Goal: Task Accomplishment & Management: Use online tool/utility

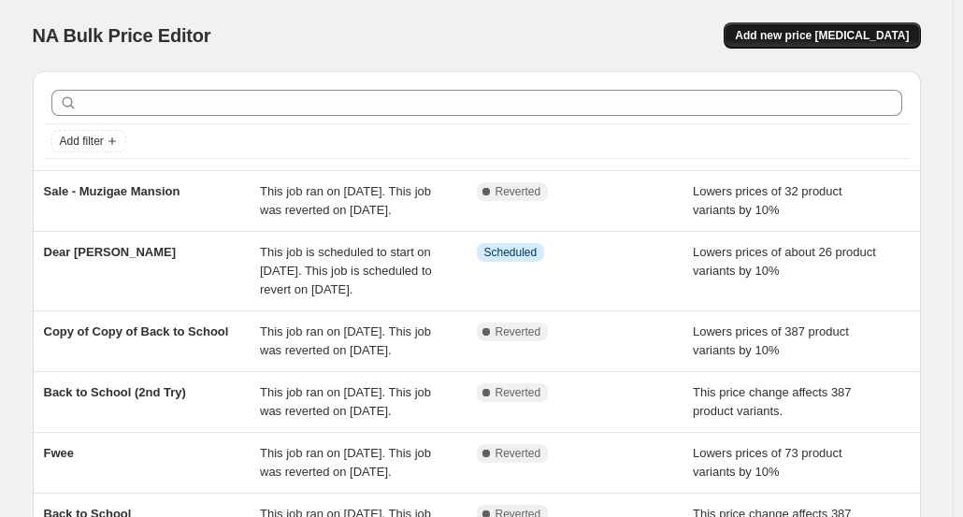
click at [890, 41] on span "Add new price [MEDICAL_DATA]" at bounding box center [822, 35] width 174 height 15
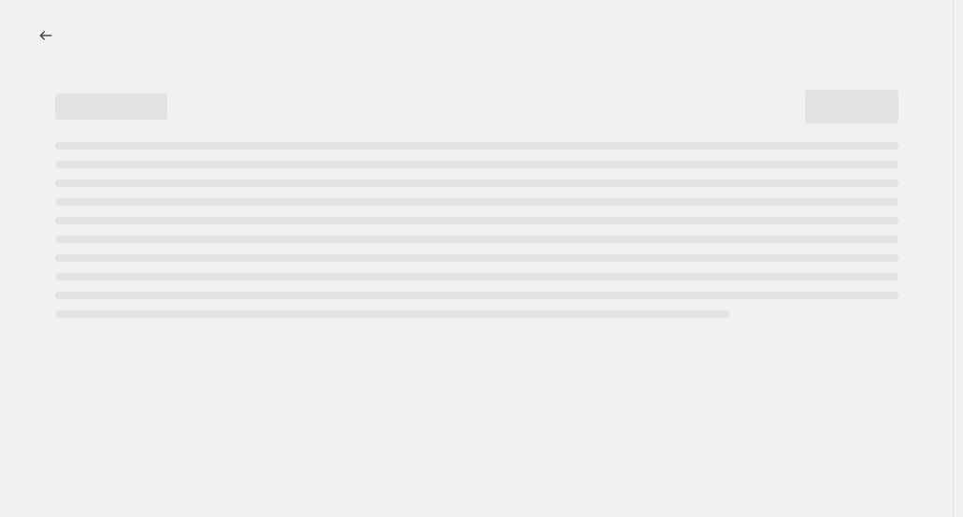
select select "percentage"
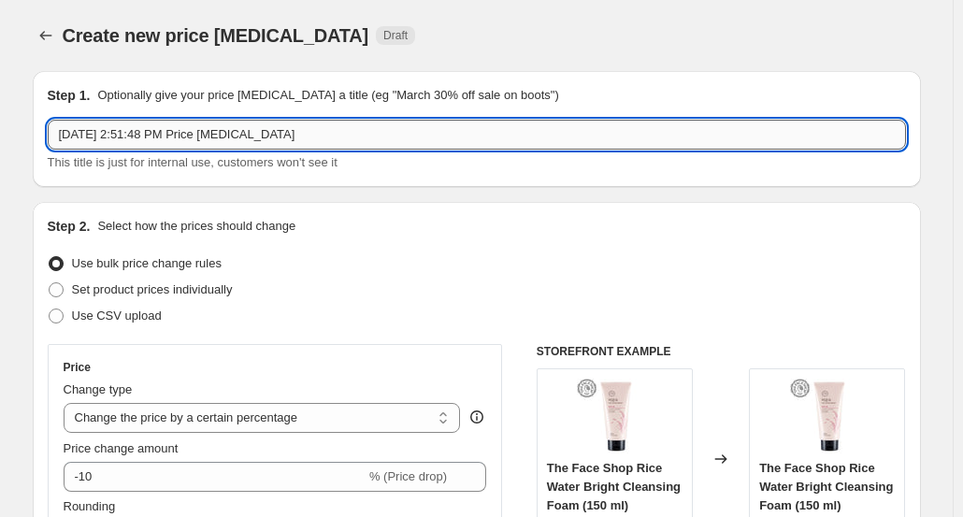
click at [308, 130] on input "[DATE] 2:51:48 PM Price [MEDICAL_DATA]" at bounding box center [477, 135] width 858 height 30
paste input "Haruharu WONDER"
type input "Haruharu WONDER"
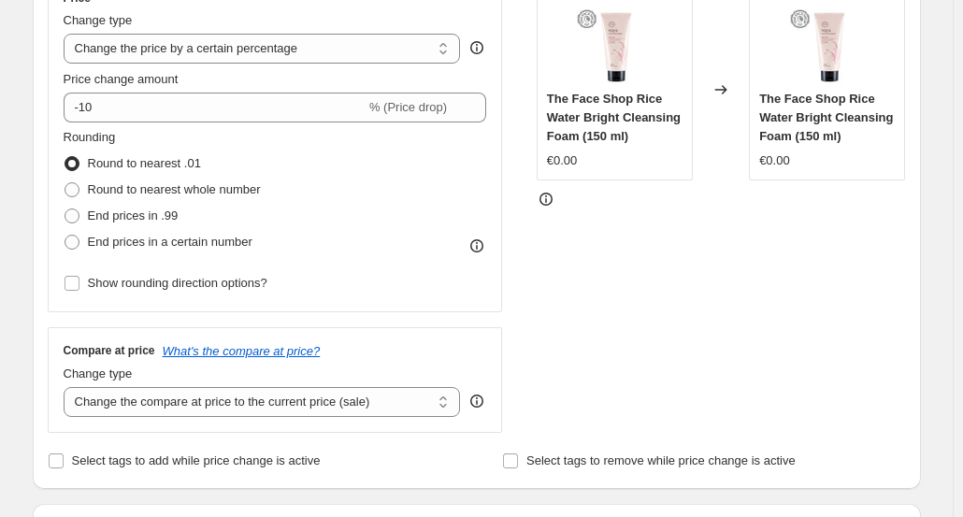
scroll to position [374, 0]
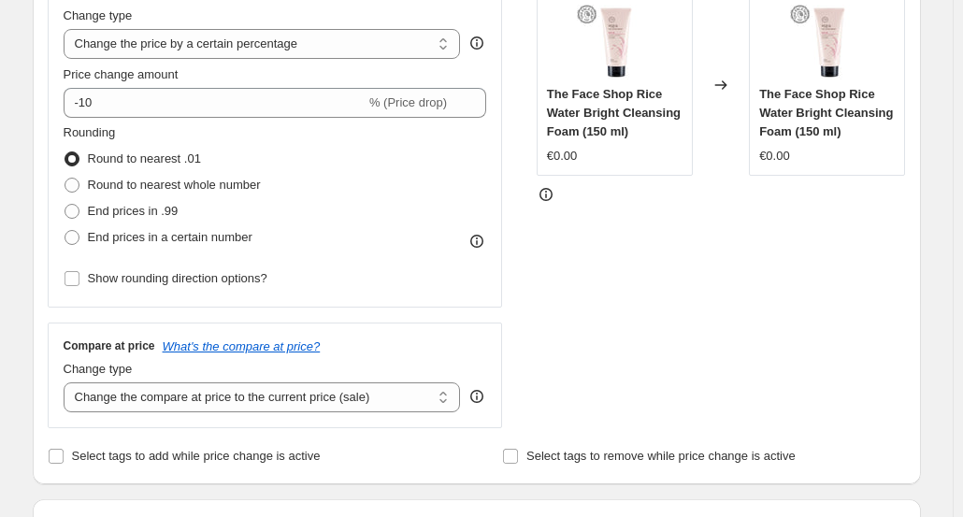
click at [383, 377] on div "Change type" at bounding box center [262, 369] width 397 height 19
click at [373, 386] on select "Change the compare at price to the current price (sale) Change the compare at p…" at bounding box center [262, 397] width 397 height 30
select select "no_change"
click at [67, 382] on select "Change the compare at price to the current price (sale) Change the compare at p…" at bounding box center [262, 397] width 397 height 30
click at [842, 354] on div "STOREFRONT EXAMPLE The Face Shop Rice Water Bright Cleansing Foam (150 ml) €0.0…" at bounding box center [721, 199] width 369 height 458
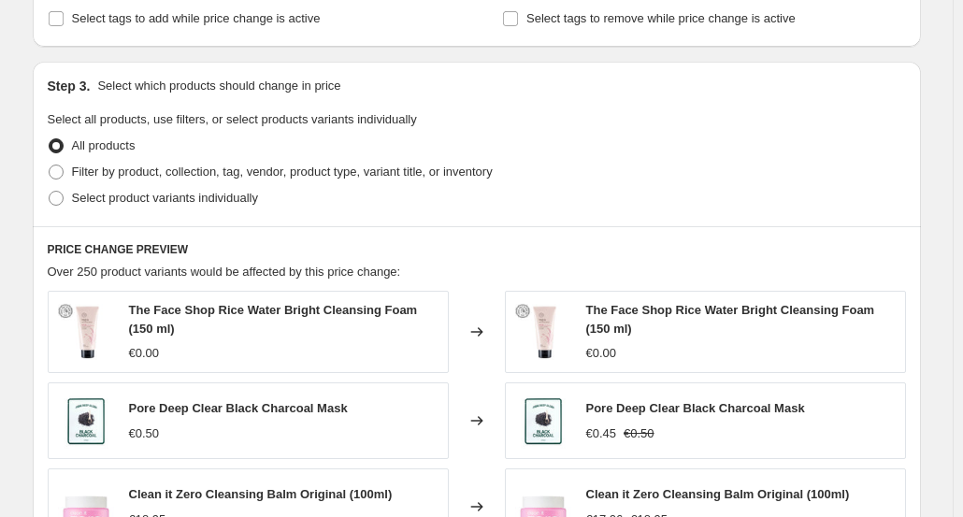
scroll to position [841, 0]
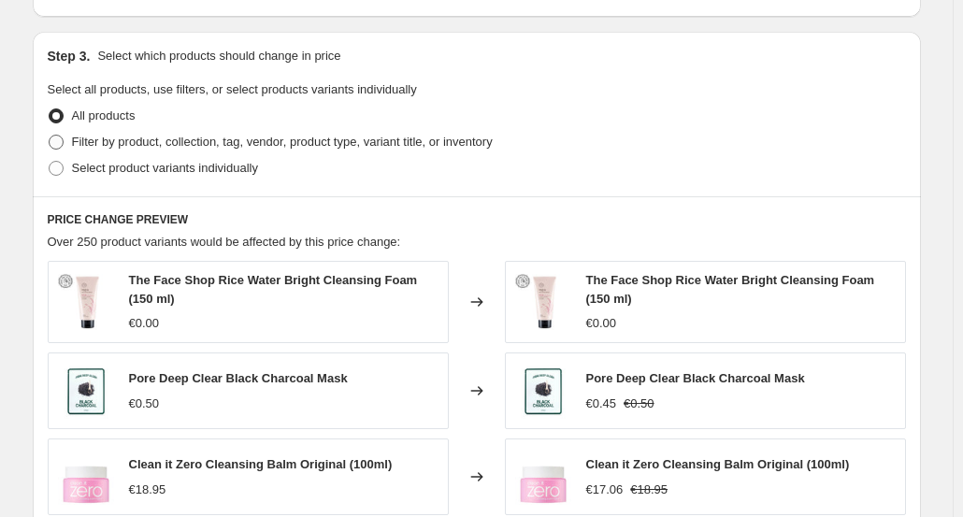
click at [236, 142] on span "Filter by product, collection, tag, vendor, product type, variant title, or inv…" at bounding box center [282, 142] width 421 height 14
click at [50, 136] on input "Filter by product, collection, tag, vendor, product type, variant title, or inv…" at bounding box center [49, 135] width 1 height 1
radio input "true"
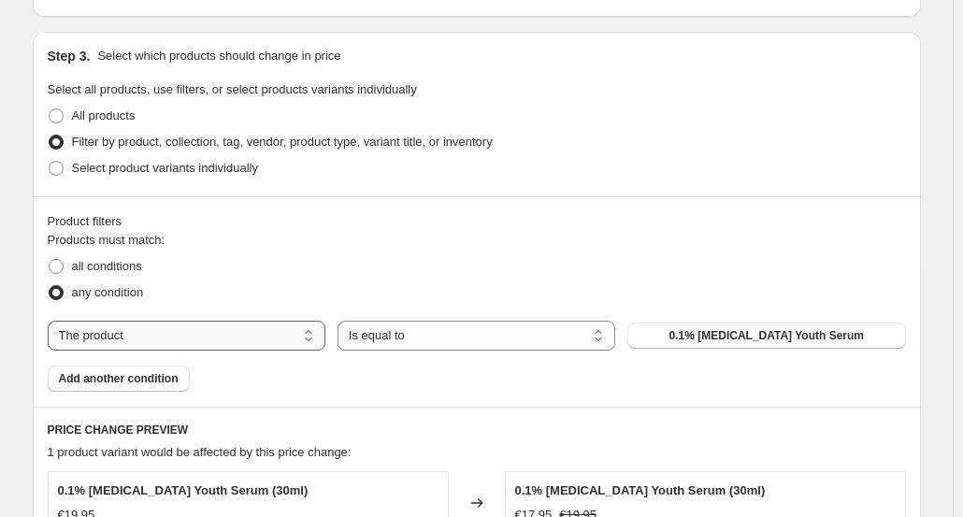
click at [231, 334] on select "The product The product's collection The product's tag The product's vendor The…" at bounding box center [187, 336] width 278 height 30
select select "vendor"
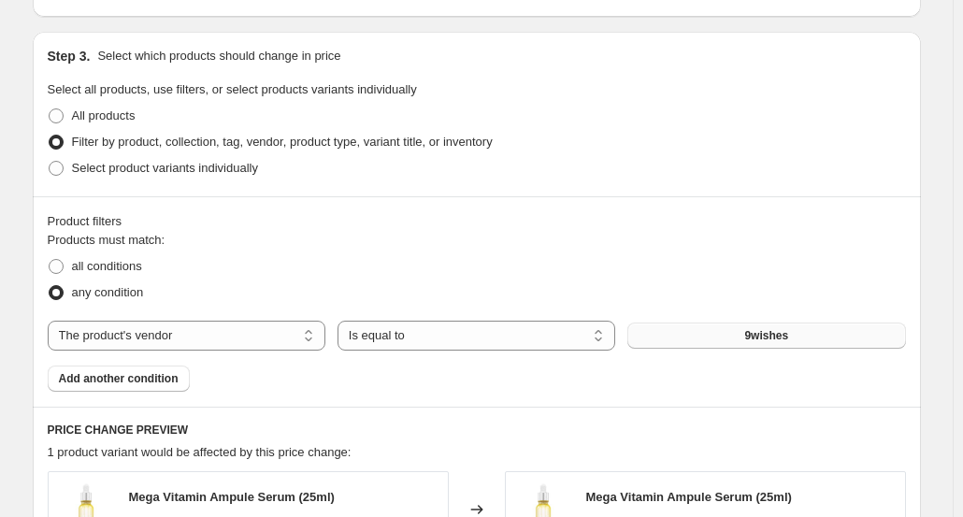
click at [709, 338] on button "9wishes" at bounding box center [766, 335] width 278 height 26
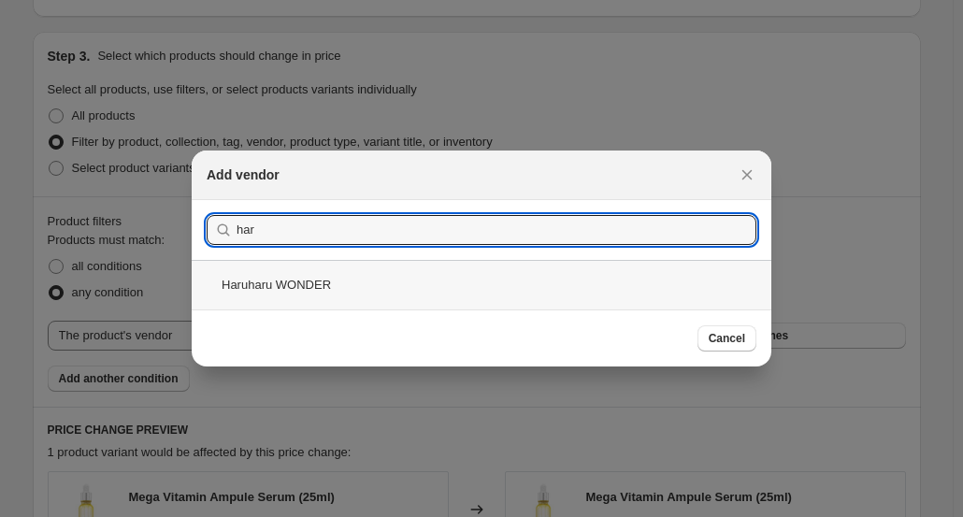
type input "har"
click at [538, 289] on div "Haruharu WONDER" at bounding box center [482, 285] width 580 height 50
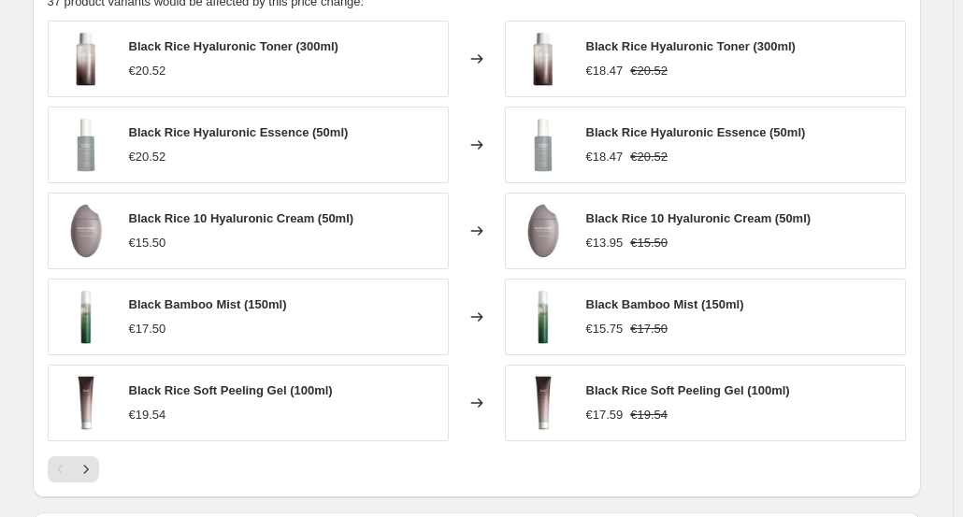
scroll to position [1555, 0]
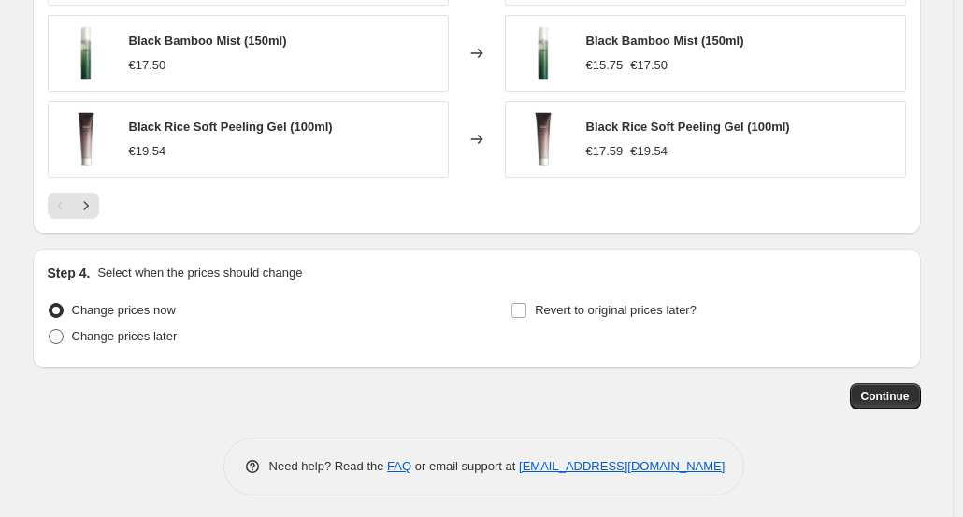
click at [148, 329] on span "Change prices later" at bounding box center [125, 336] width 106 height 14
click at [50, 329] on input "Change prices later" at bounding box center [49, 329] width 1 height 1
radio input "true"
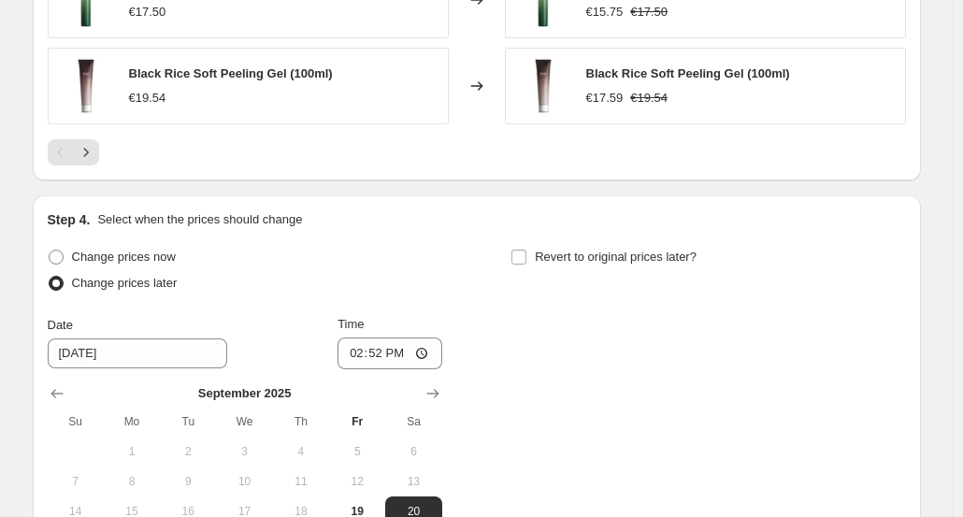
scroll to position [1649, 0]
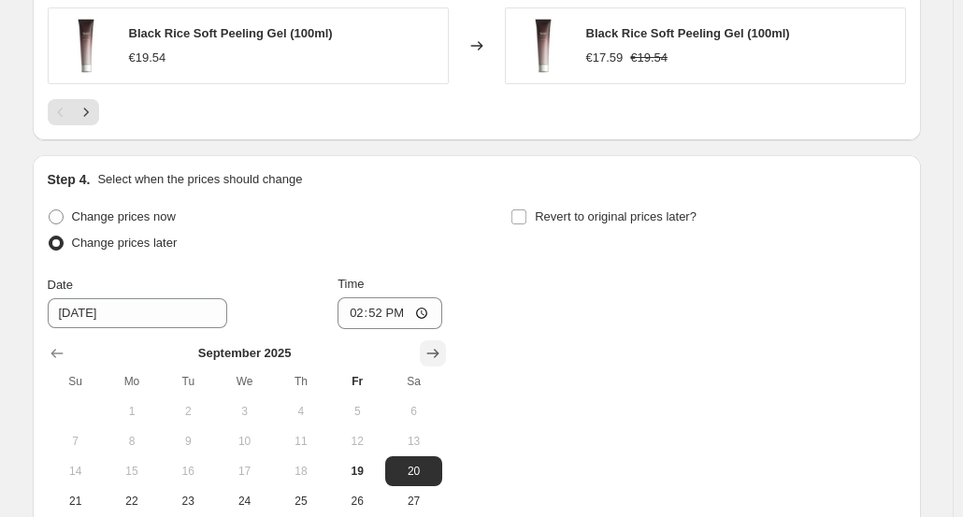
click at [436, 344] on icon "Show next month, October 2025" at bounding box center [432, 353] width 19 height 19
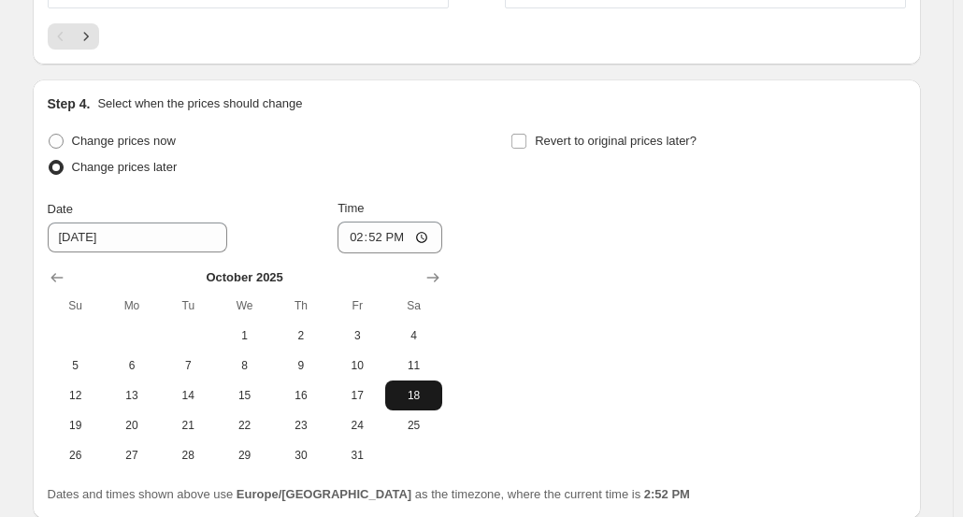
scroll to position [1742, 0]
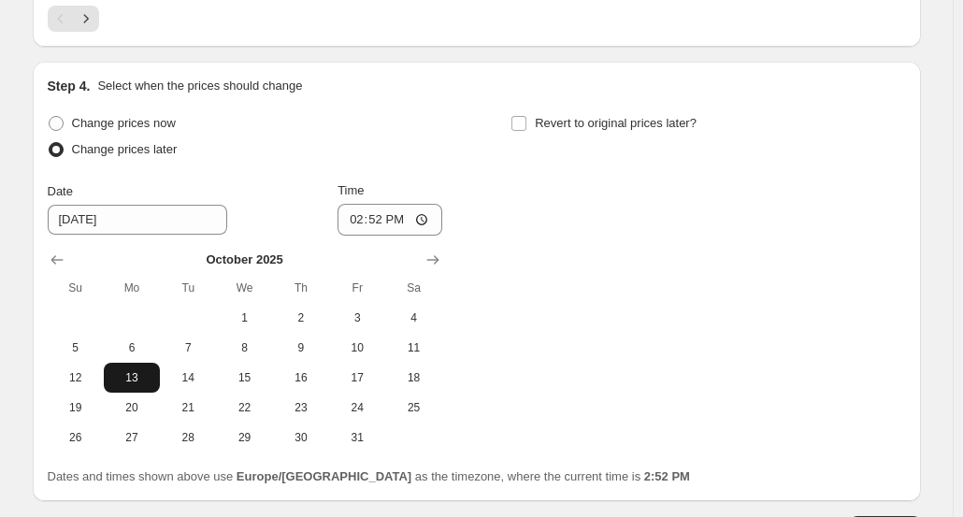
click at [143, 370] on span "13" at bounding box center [131, 377] width 41 height 15
type input "[DATE]"
click at [386, 220] on input "14:52" at bounding box center [389, 220] width 105 height 32
click at [519, 137] on div "Revert to original prices later?" at bounding box center [707, 138] width 394 height 56
click at [518, 121] on input "Revert to original prices later?" at bounding box center [518, 123] width 15 height 15
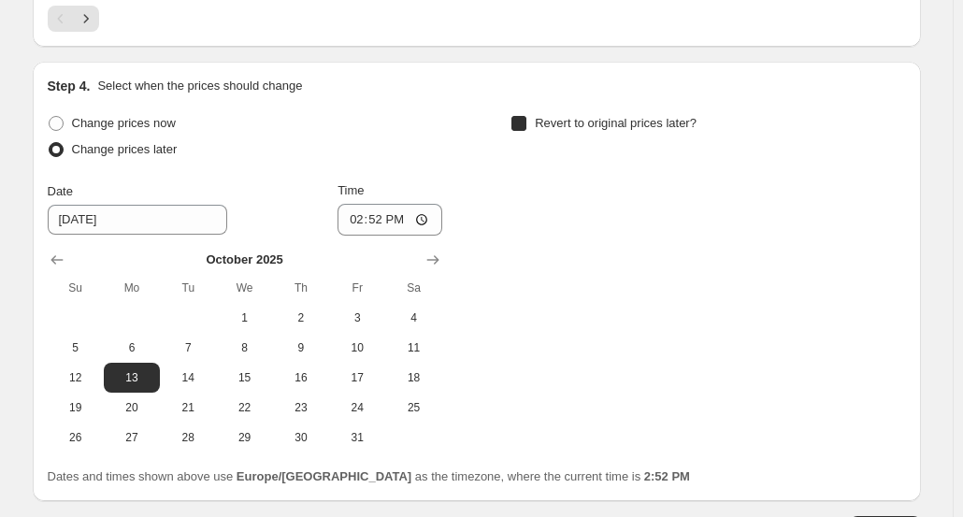
checkbox input "true"
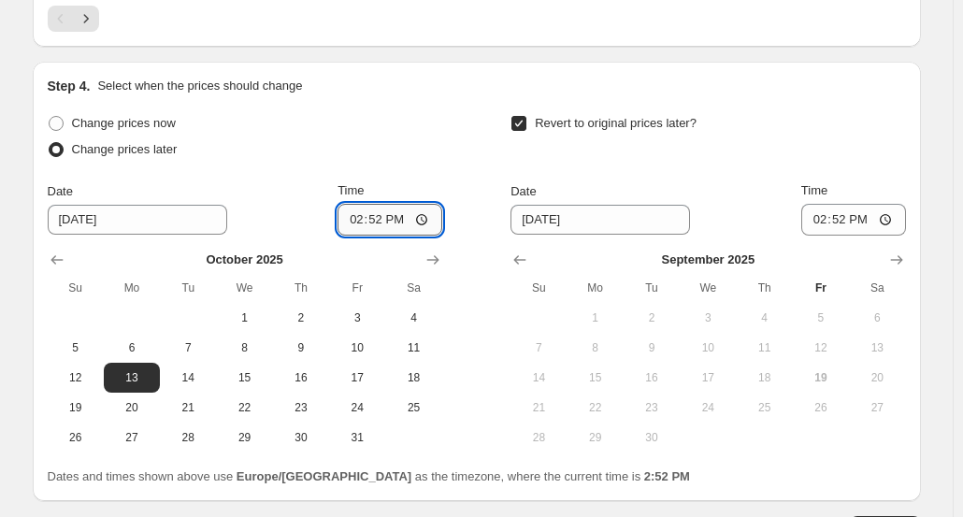
click at [372, 216] on input "14:52" at bounding box center [389, 220] width 105 height 32
type input "00:01"
click at [426, 94] on div "Step 4. Select when the prices should change Change prices now Change prices la…" at bounding box center [477, 281] width 858 height 409
click at [894, 253] on icon "Show next month, October 2025" at bounding box center [896, 260] width 19 height 19
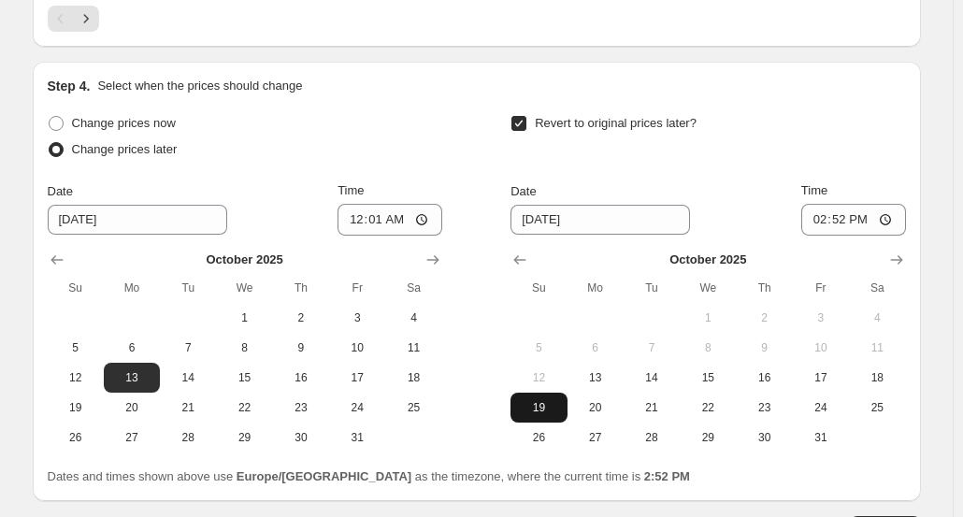
click at [548, 408] on span "19" at bounding box center [538, 407] width 41 height 15
type input "[DATE]"
click at [843, 225] on input "14:52" at bounding box center [853, 220] width 105 height 32
type input "23:59"
click at [893, 135] on div "Revert to original prices later?" at bounding box center [707, 138] width 394 height 56
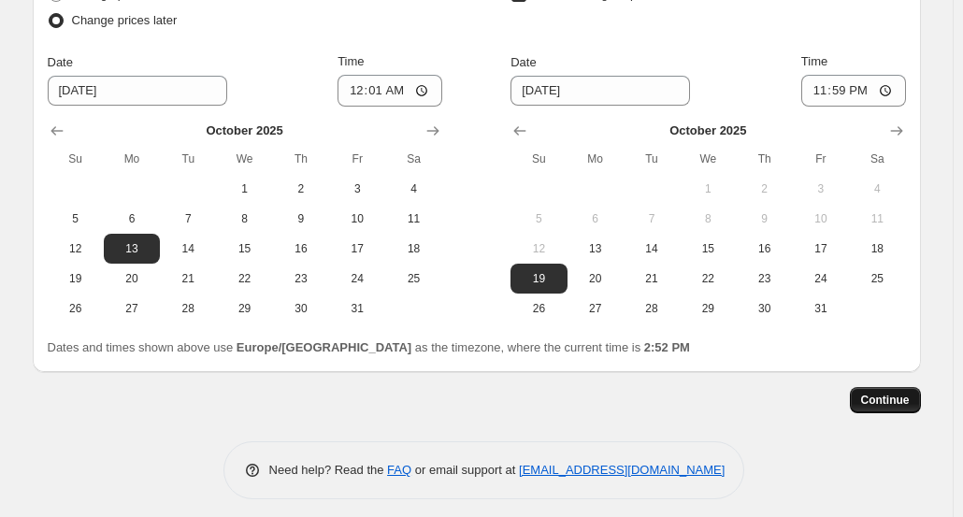
scroll to position [1875, 0]
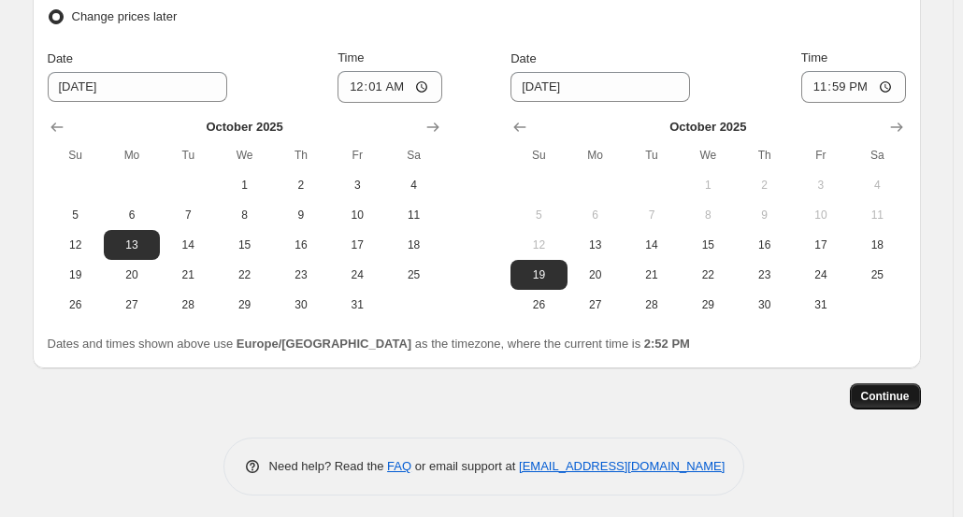
click at [897, 389] on span "Continue" at bounding box center [885, 396] width 49 height 15
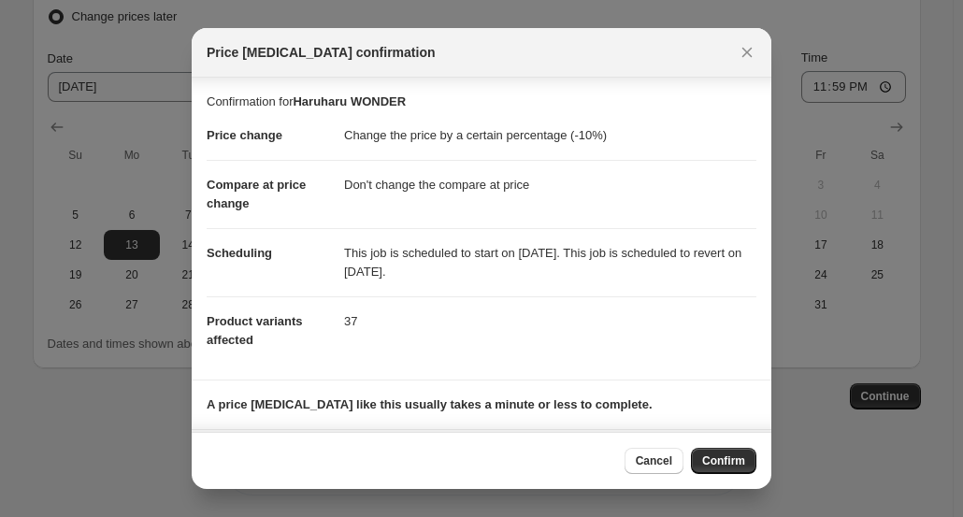
scroll to position [92, 0]
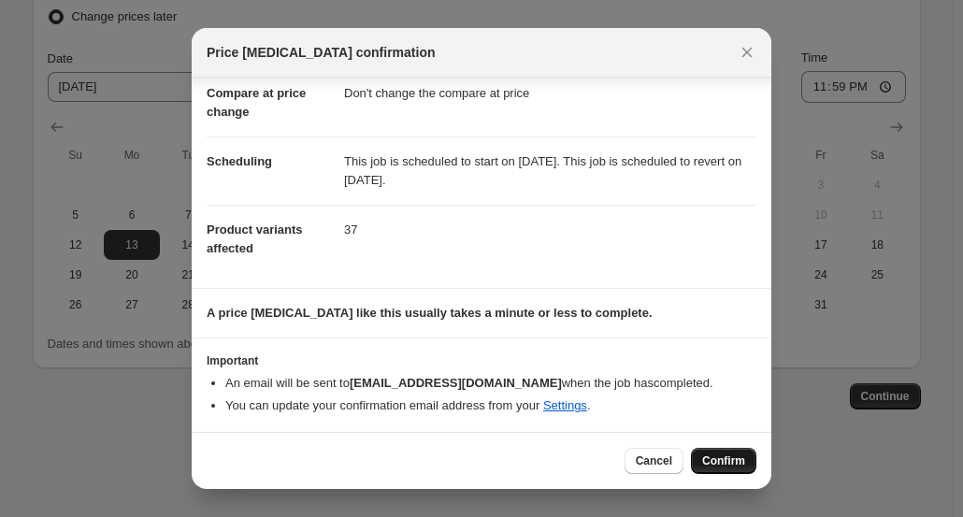
click at [720, 451] on button "Confirm" at bounding box center [723, 461] width 65 height 26
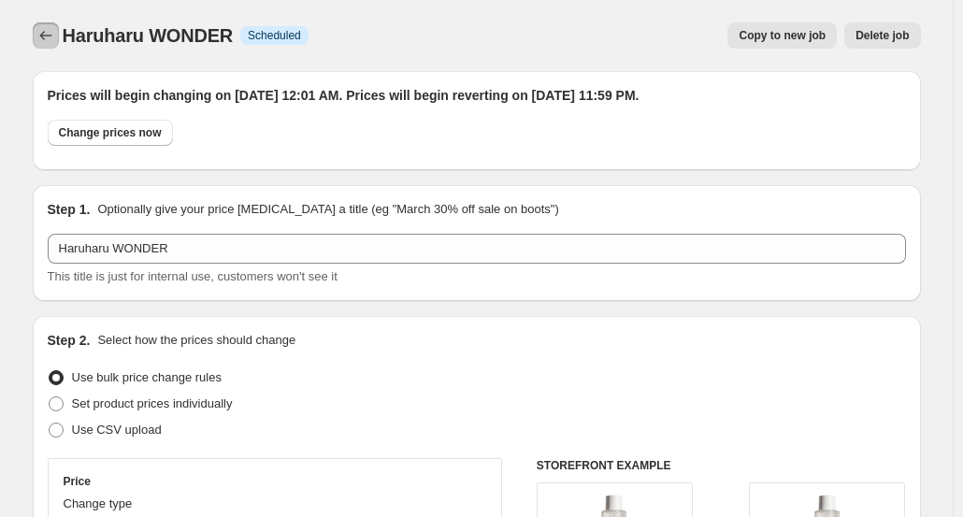
click at [43, 36] on icon "Price change jobs" at bounding box center [45, 35] width 19 height 19
